Goal: Task Accomplishment & Management: Use online tool/utility

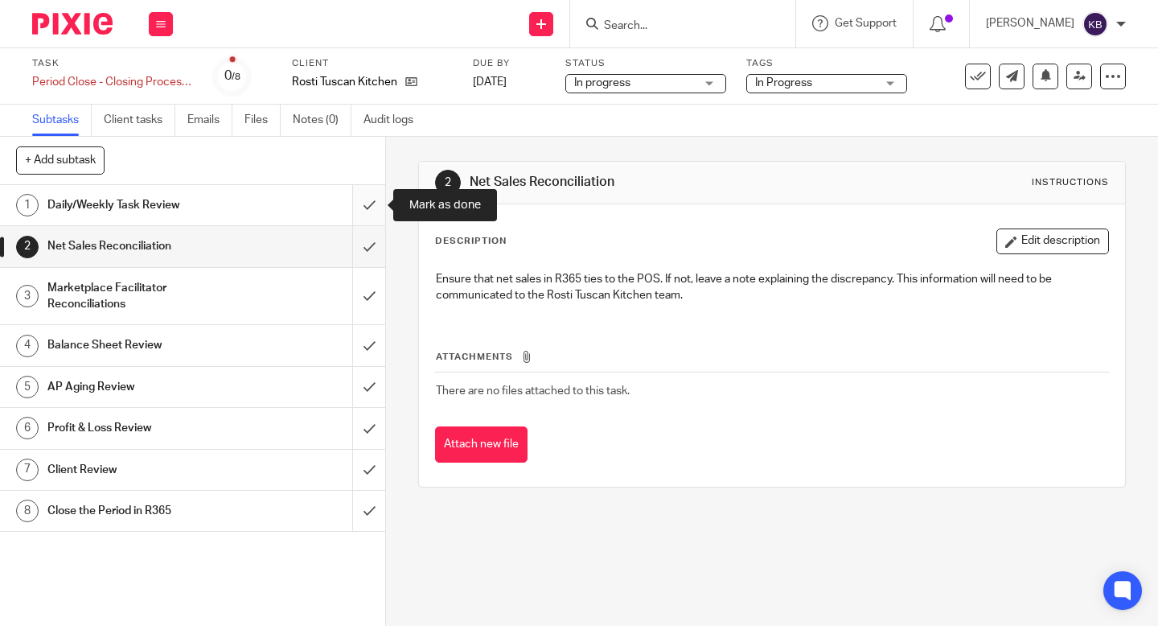
click at [367, 208] on input "submit" at bounding box center [192, 205] width 385 height 40
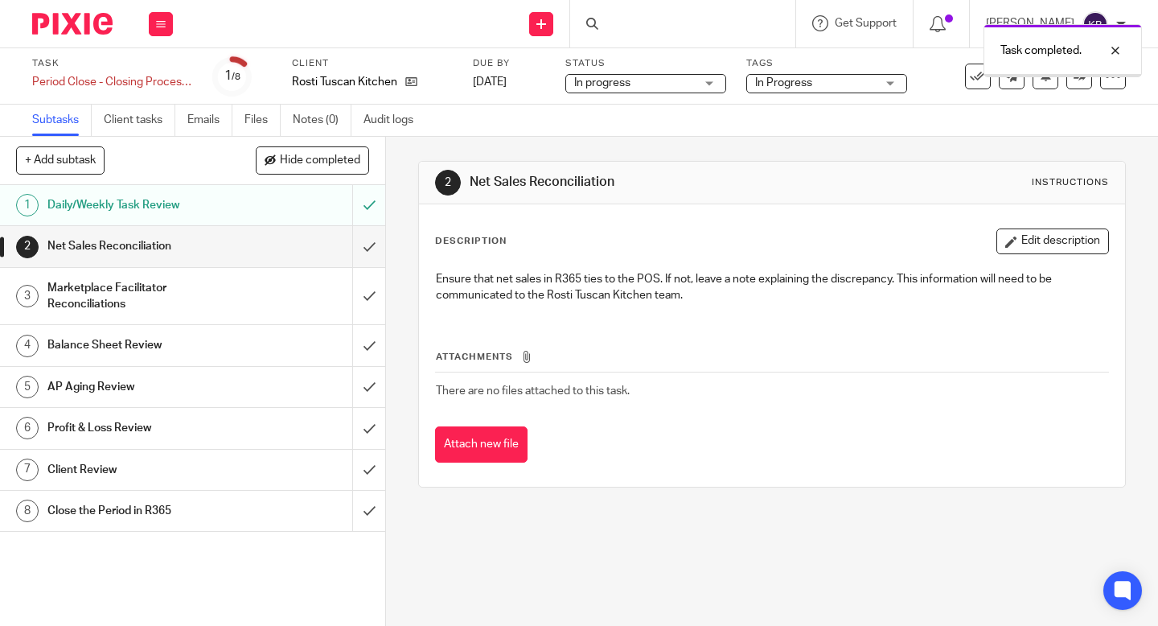
click at [370, 240] on input "submit" at bounding box center [192, 246] width 385 height 40
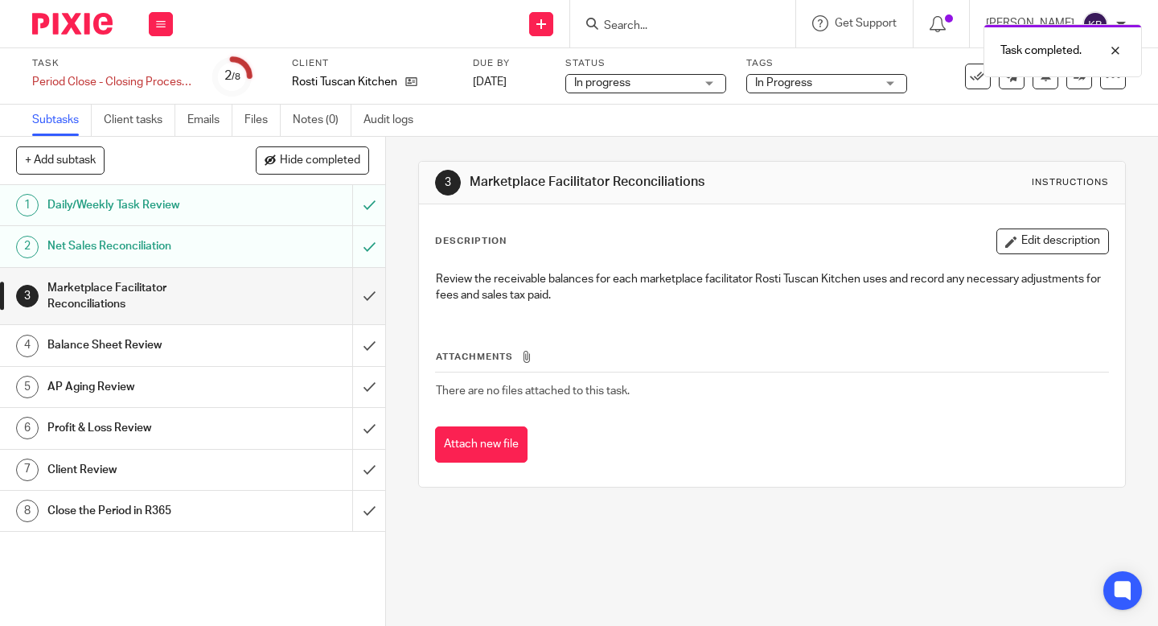
click at [246, 307] on div "Marketplace Facilitator Reconciliations" at bounding box center [191, 296] width 289 height 41
drag, startPoint x: 707, startPoint y: 182, endPoint x: 472, endPoint y: 185, distance: 234.9
click at [471, 185] on h1 "Marketplace Facilitator Reconciliations" at bounding box center [638, 182] width 337 height 17
copy h1 "Marketplace Facilitator Reconciliations"
